Goal: Book appointment/travel/reservation

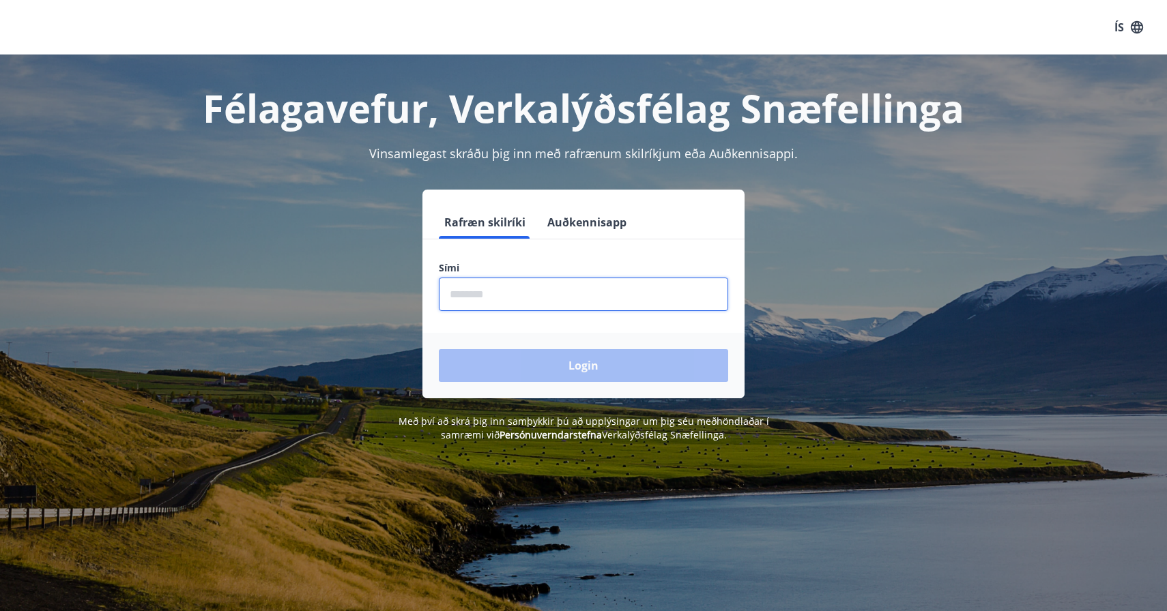
click at [490, 293] on input "phone" at bounding box center [583, 294] width 289 height 33
type input "********"
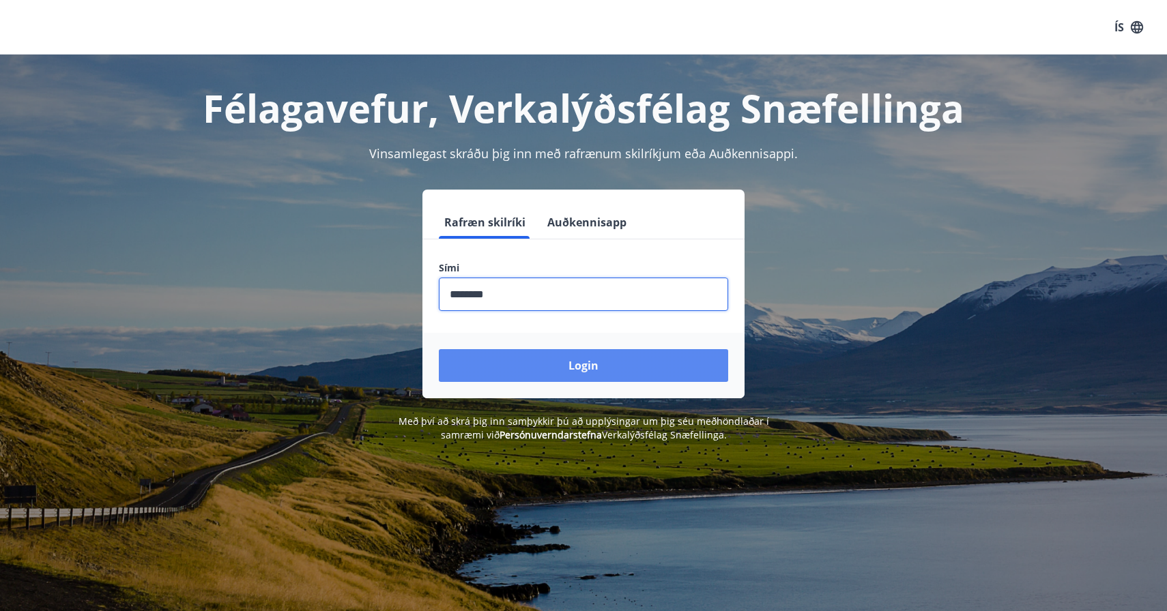
click at [526, 362] on button "Login" at bounding box center [583, 365] width 289 height 33
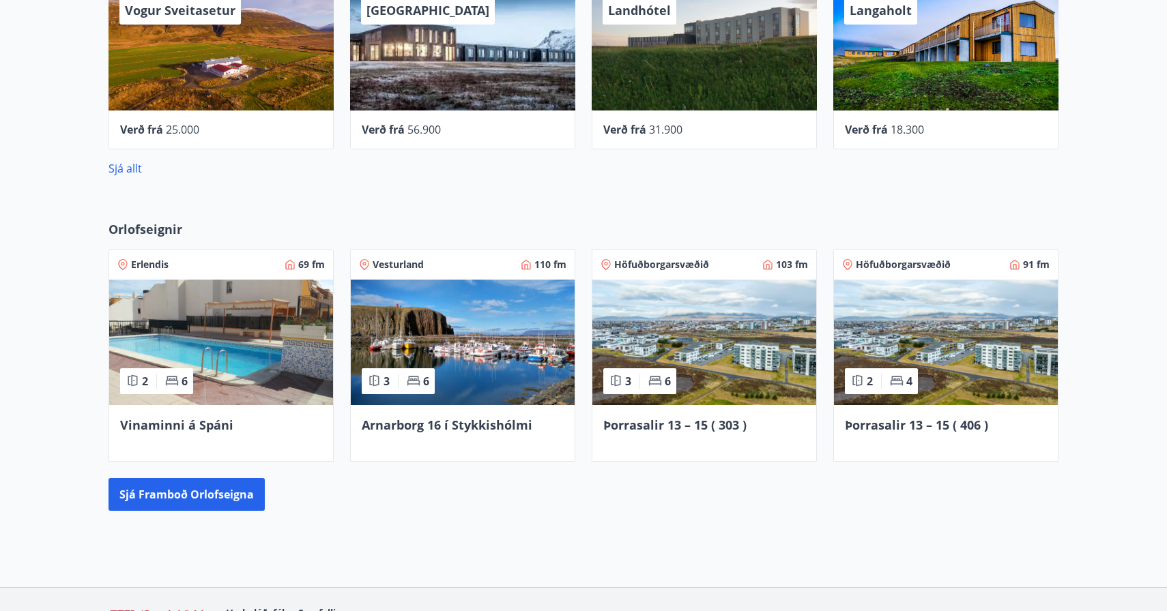
scroll to position [858, 0]
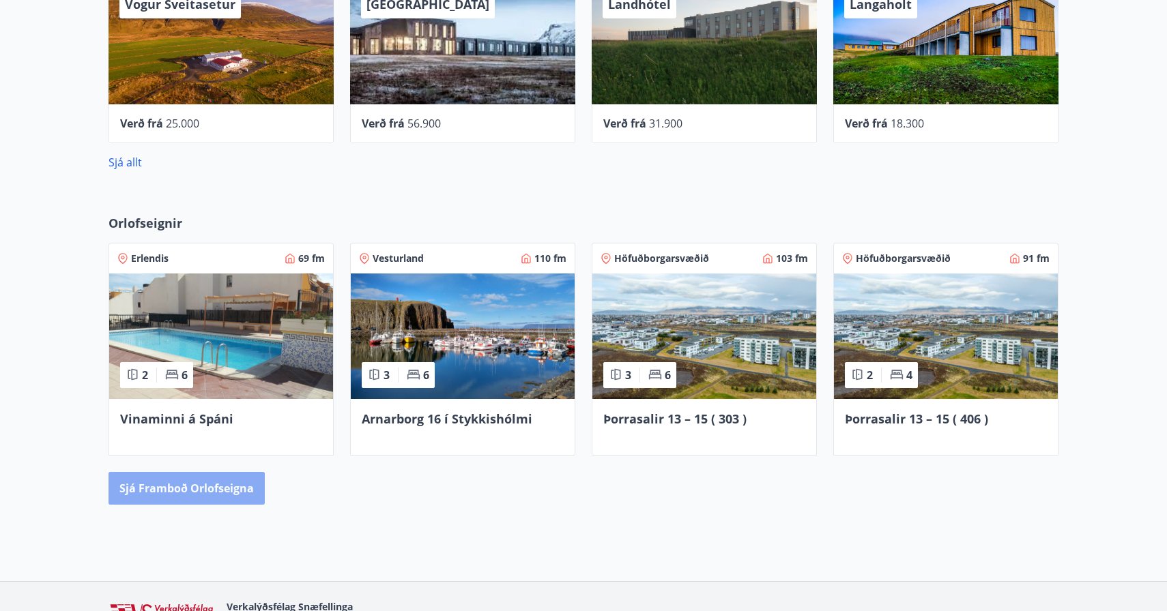
click at [226, 496] on button "Sjá framboð orlofseigna" at bounding box center [186, 488] width 156 height 33
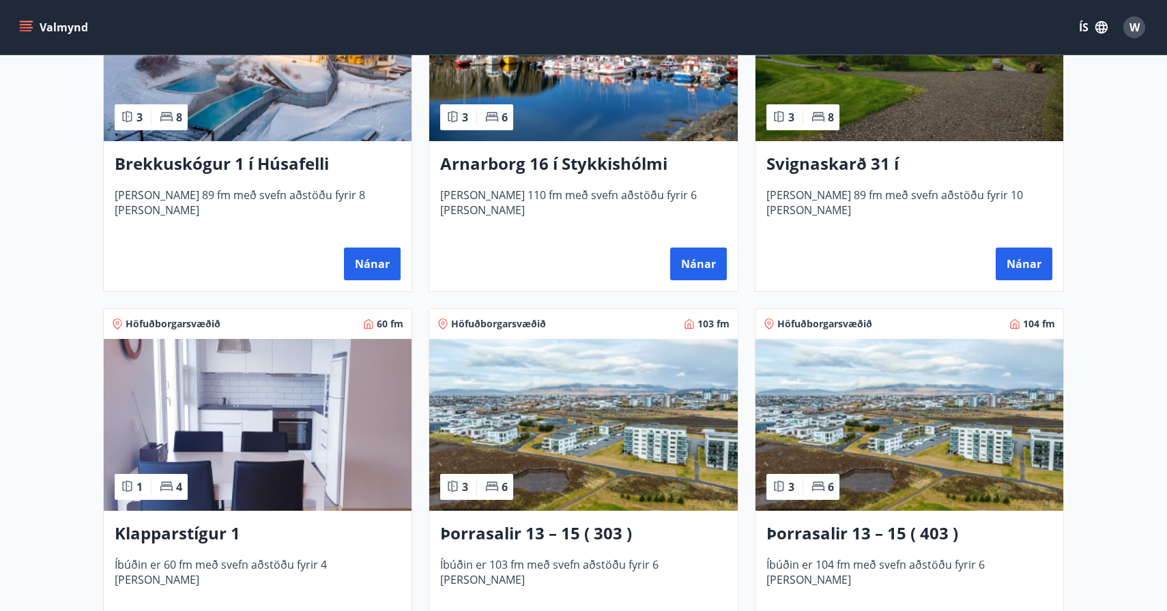
scroll to position [360, 0]
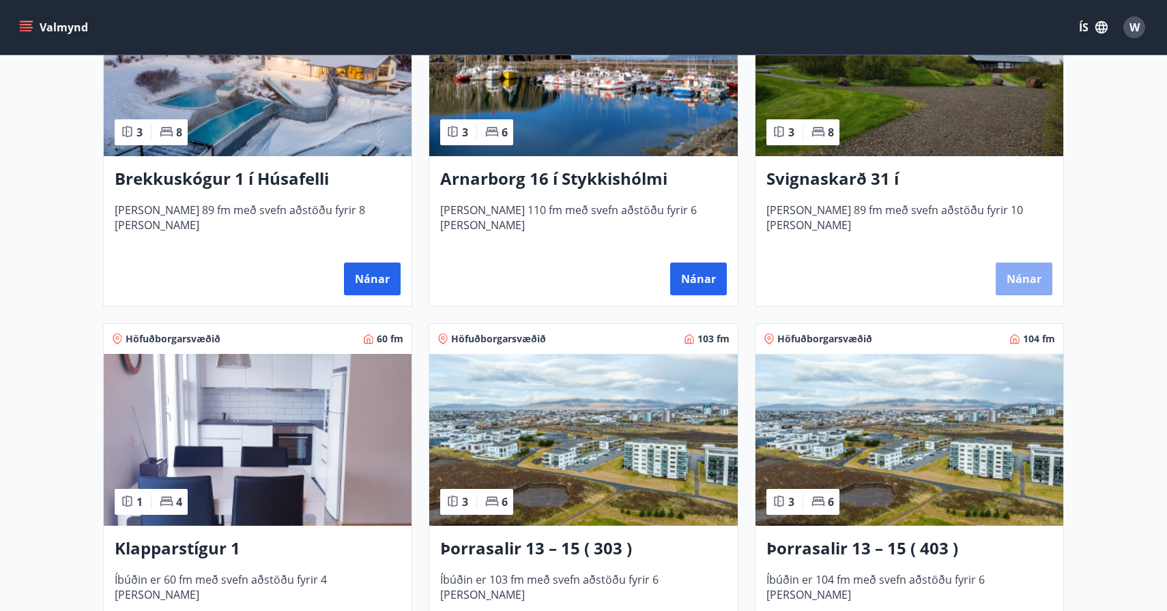
click at [1017, 289] on button "Nánar" at bounding box center [1024, 279] width 57 height 33
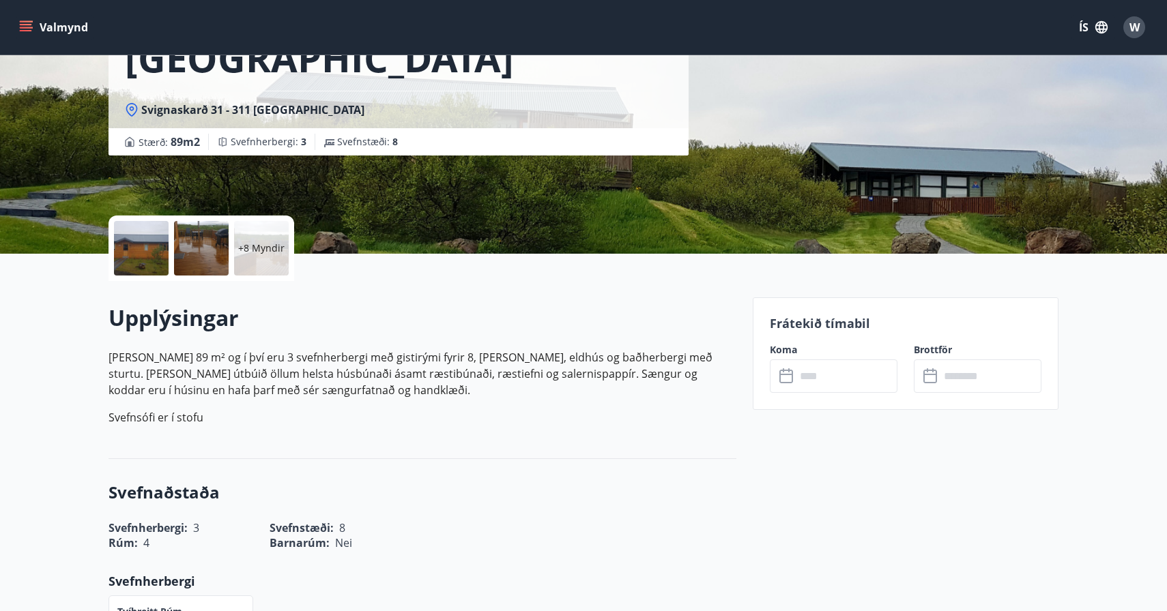
scroll to position [175, 0]
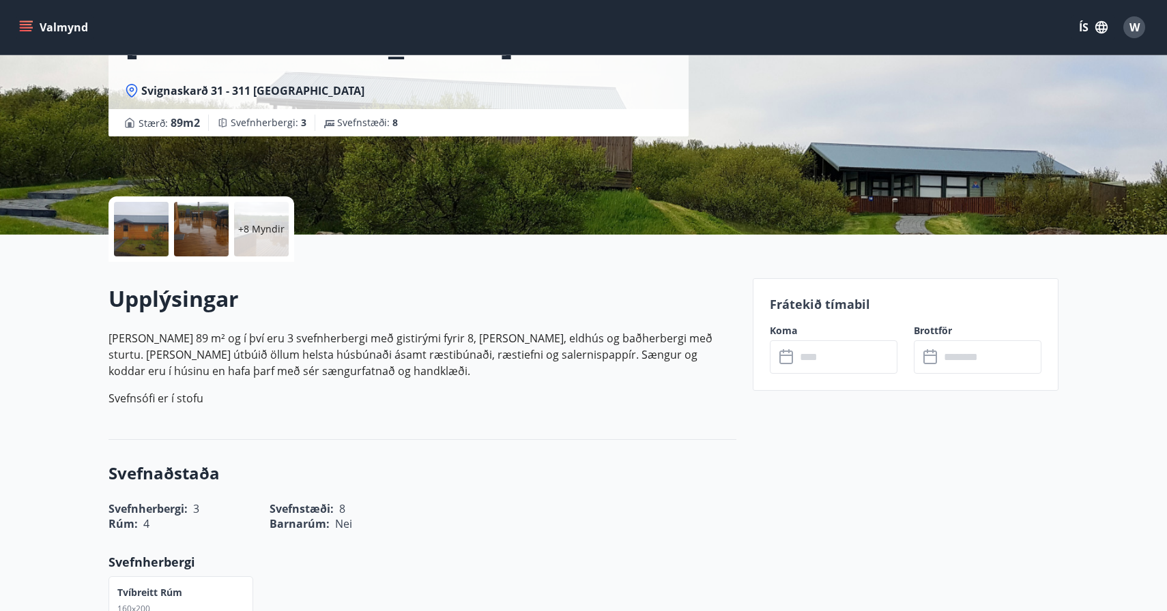
click at [841, 360] on input "text" at bounding box center [847, 356] width 102 height 33
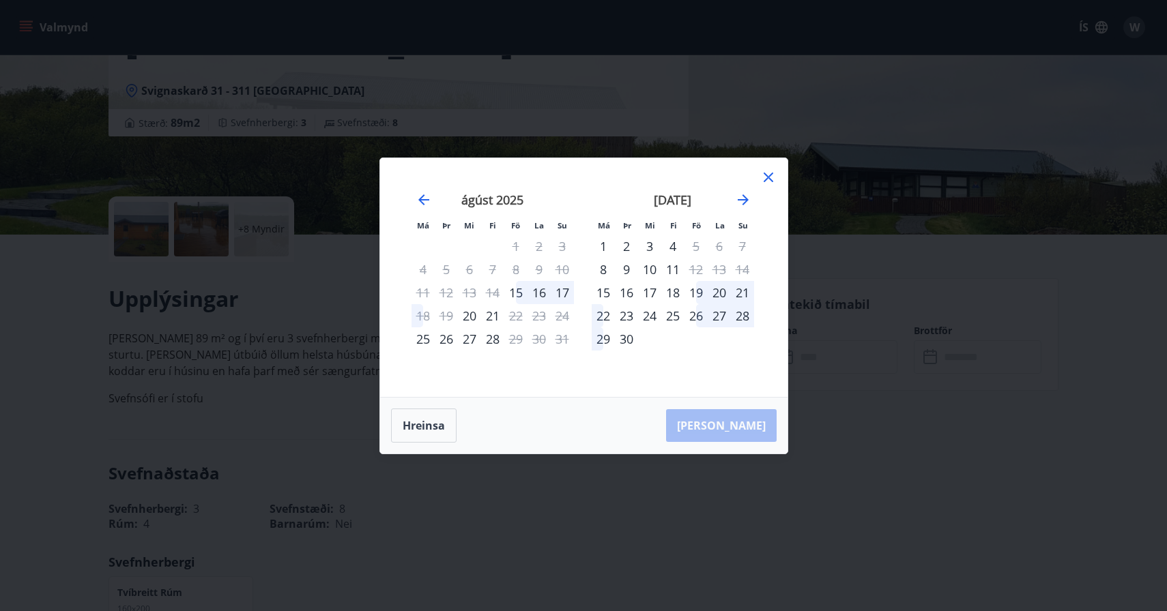
click at [784, 175] on div "Má Þr Mi Fi Fö La Su Má Þr Mi Fi Fö La Su júlí 2025 1 2 3 4 5 6 7 8 9 10 11 12 …" at bounding box center [583, 277] width 407 height 239
click at [774, 175] on icon at bounding box center [768, 177] width 16 height 16
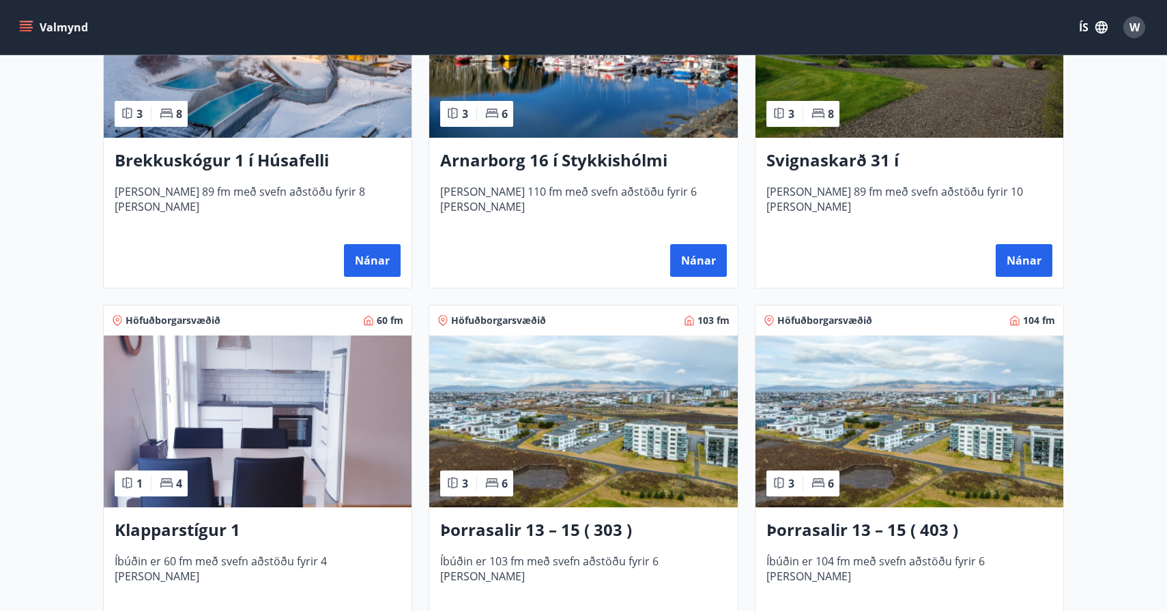
scroll to position [405, 0]
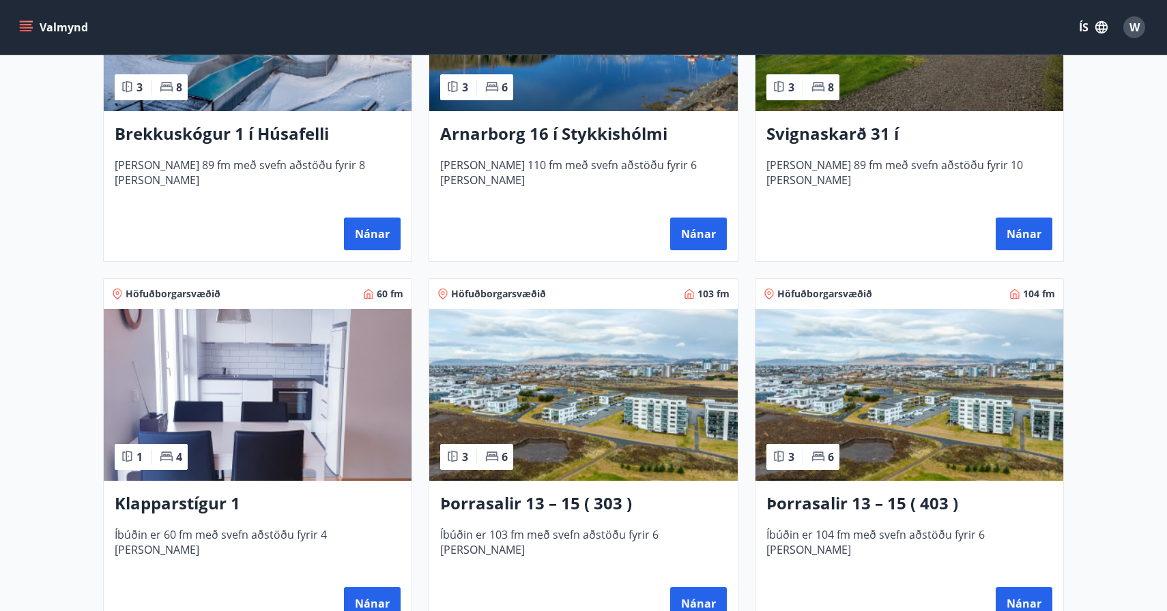
click at [572, 410] on img at bounding box center [583, 395] width 308 height 172
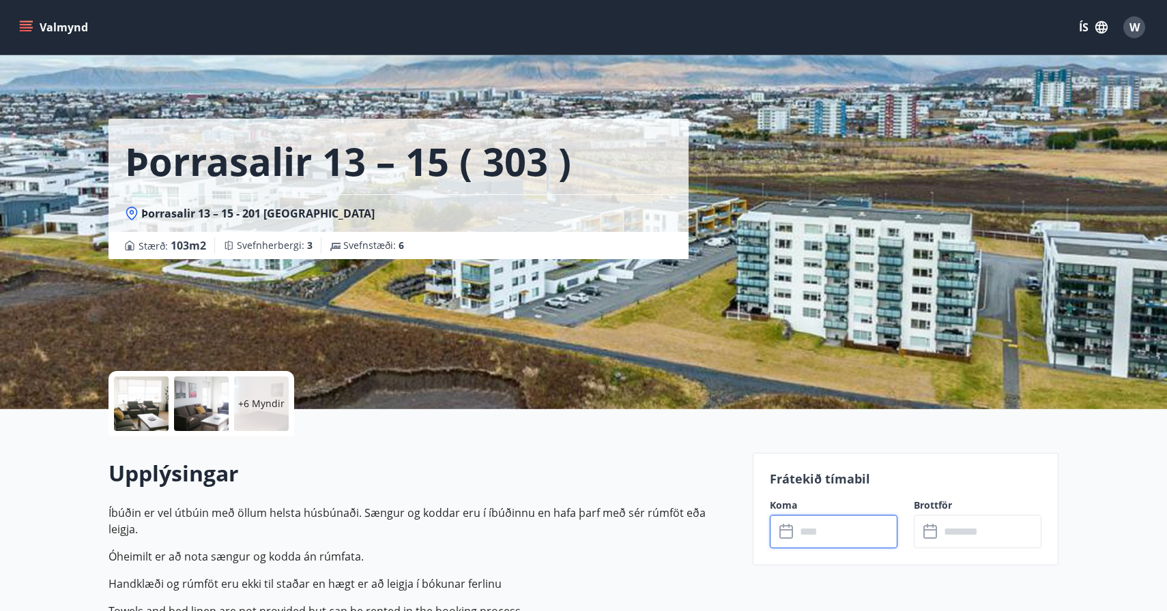
click at [817, 518] on input "text" at bounding box center [847, 531] width 102 height 33
